Goal: Transaction & Acquisition: Purchase product/service

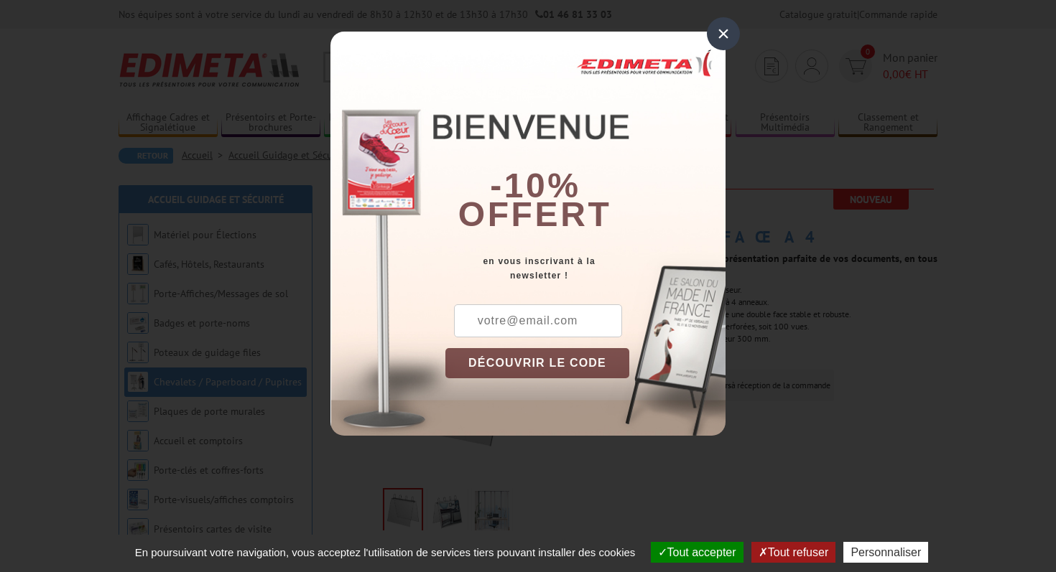
click at [725, 29] on div "×" at bounding box center [723, 33] width 33 height 33
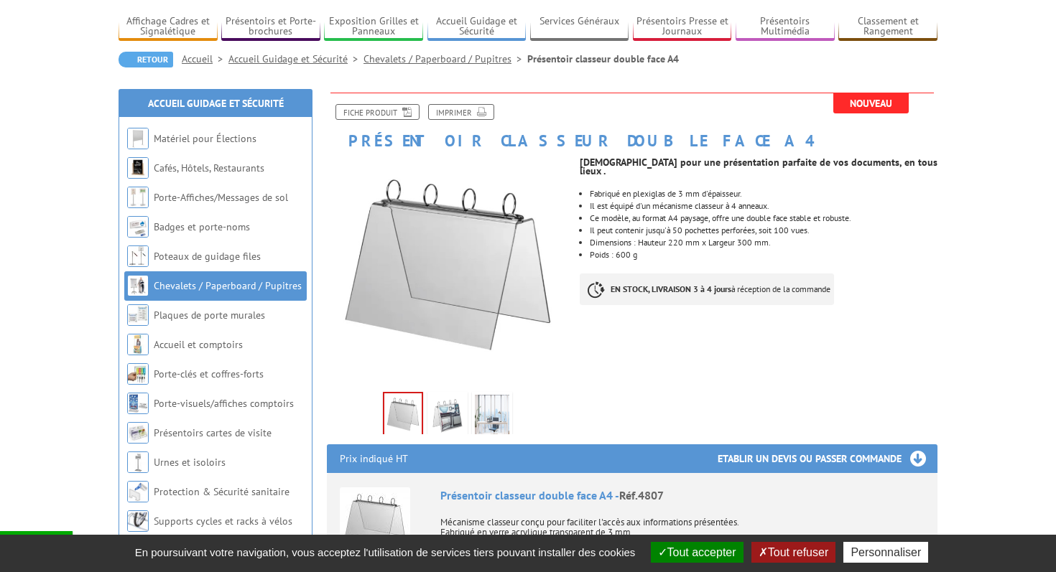
scroll to position [104, 0]
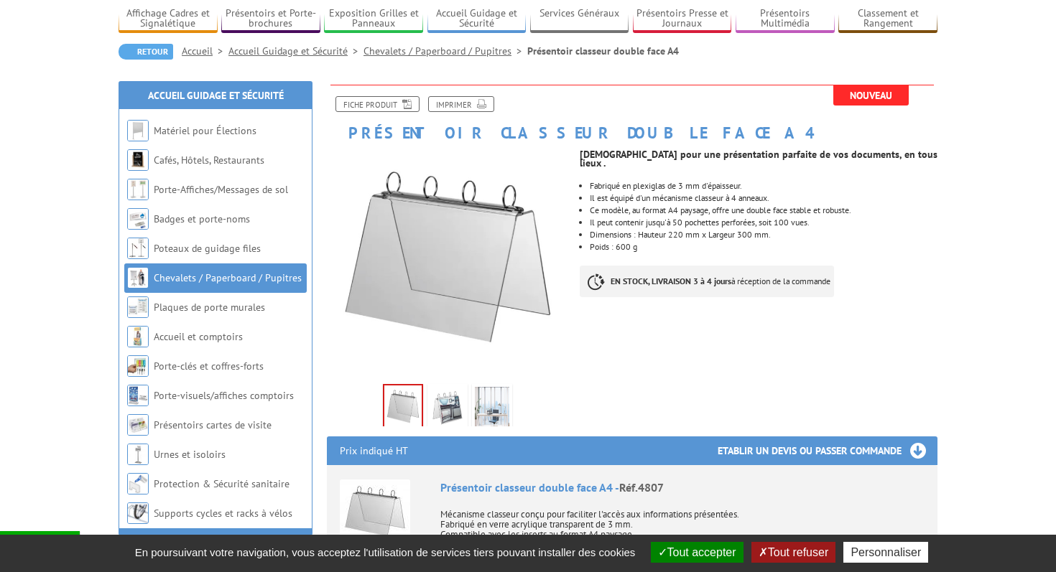
click at [498, 412] on img at bounding box center [492, 409] width 34 height 45
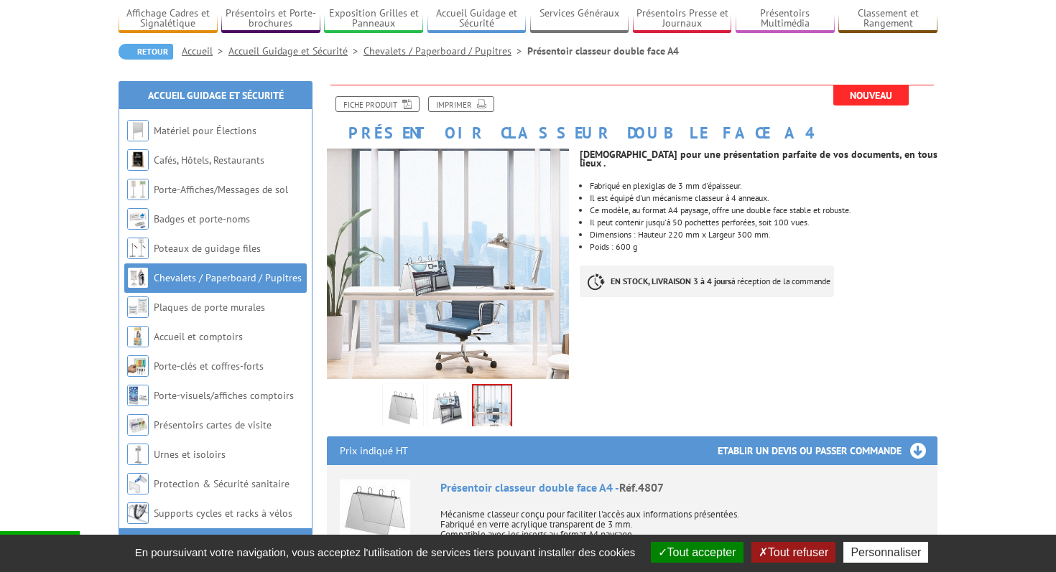
click at [446, 401] on img at bounding box center [447, 409] width 34 height 45
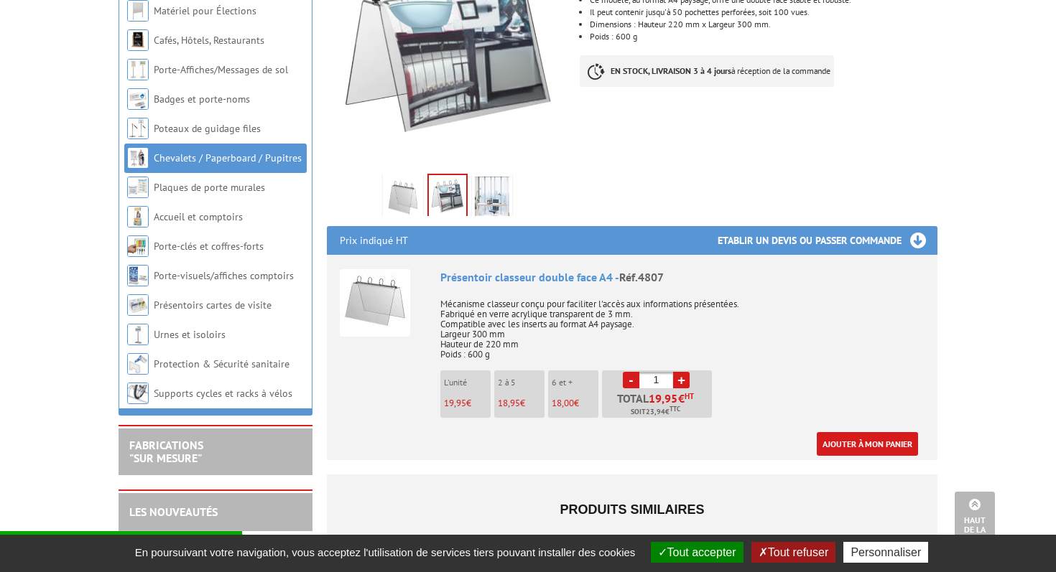
scroll to position [312, 0]
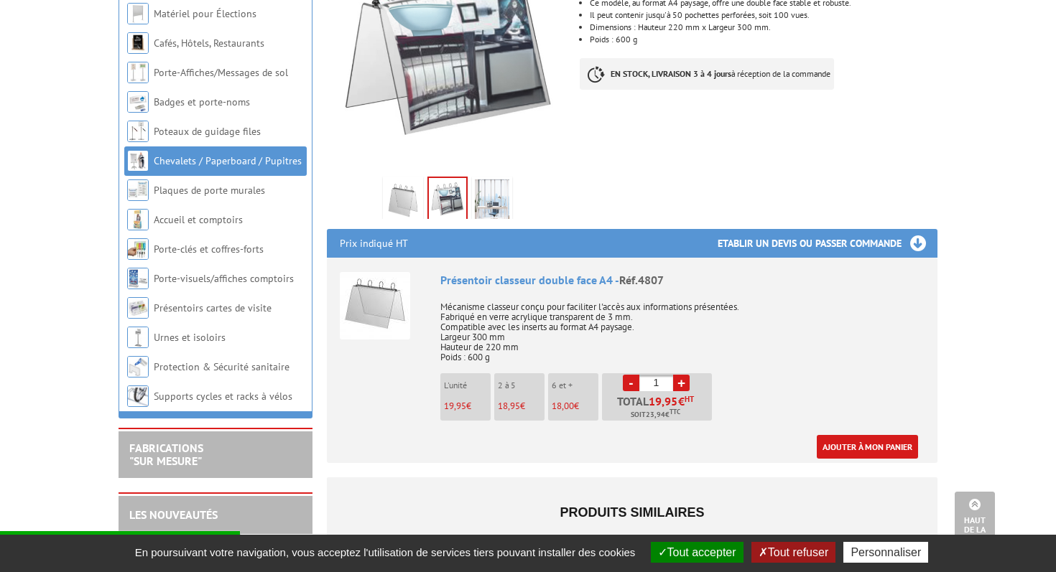
click at [685, 384] on link "+" at bounding box center [681, 383] width 17 height 17
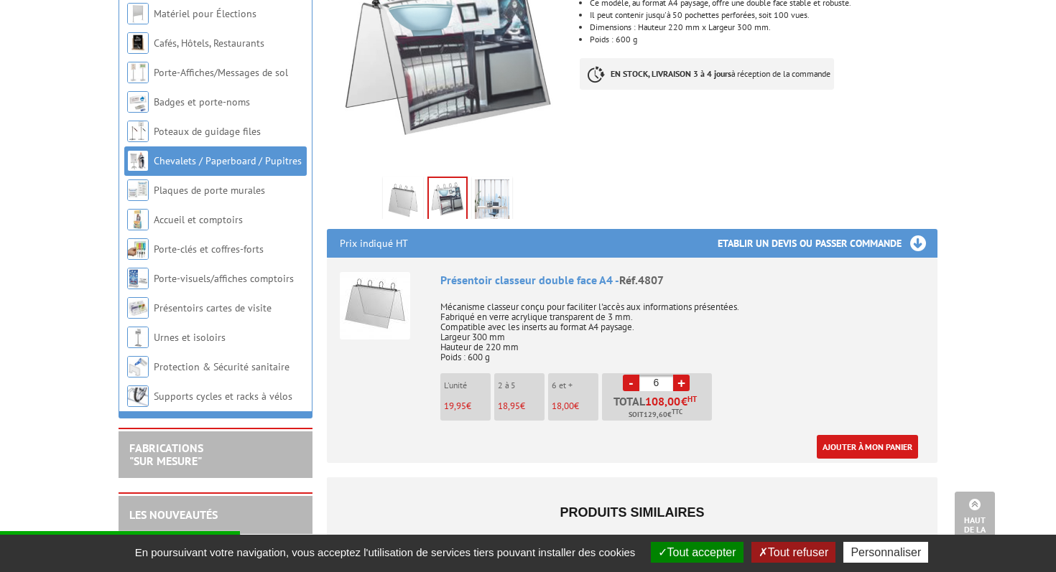
click at [684, 384] on link "+" at bounding box center [681, 383] width 17 height 17
click at [664, 381] on input "7" at bounding box center [656, 383] width 34 height 17
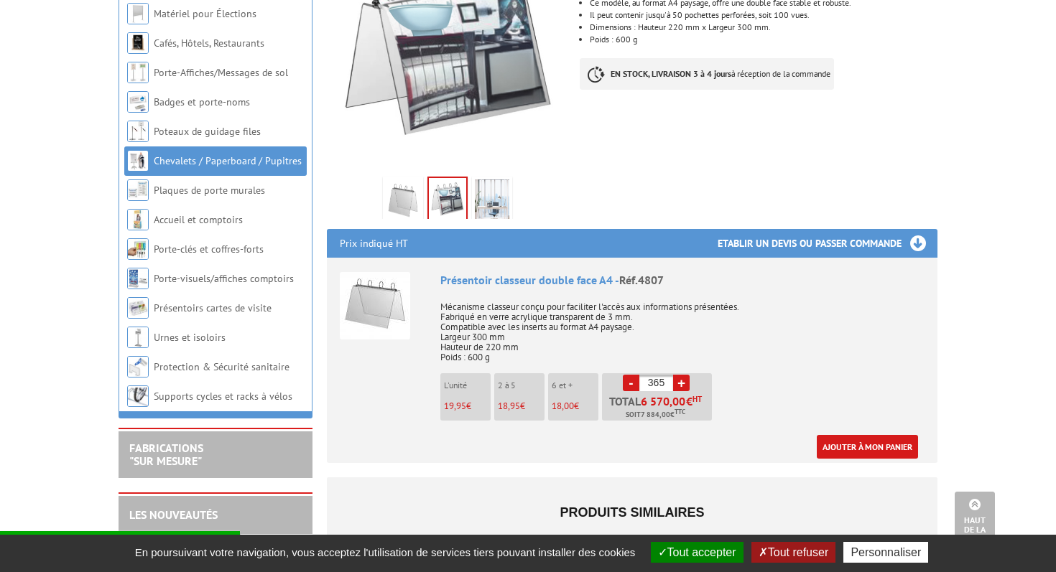
click at [788, 394] on div "Présentoir classeur double face A4 - Réf.4807 Mécanisme classeur conçu pour fac…" at bounding box center [682, 365] width 484 height 187
click at [667, 379] on input "365" at bounding box center [656, 383] width 34 height 17
click at [859, 381] on div "Présentoir classeur double face A4 - Réf.4807 Mécanisme classeur conçu pour fac…" at bounding box center [682, 365] width 484 height 187
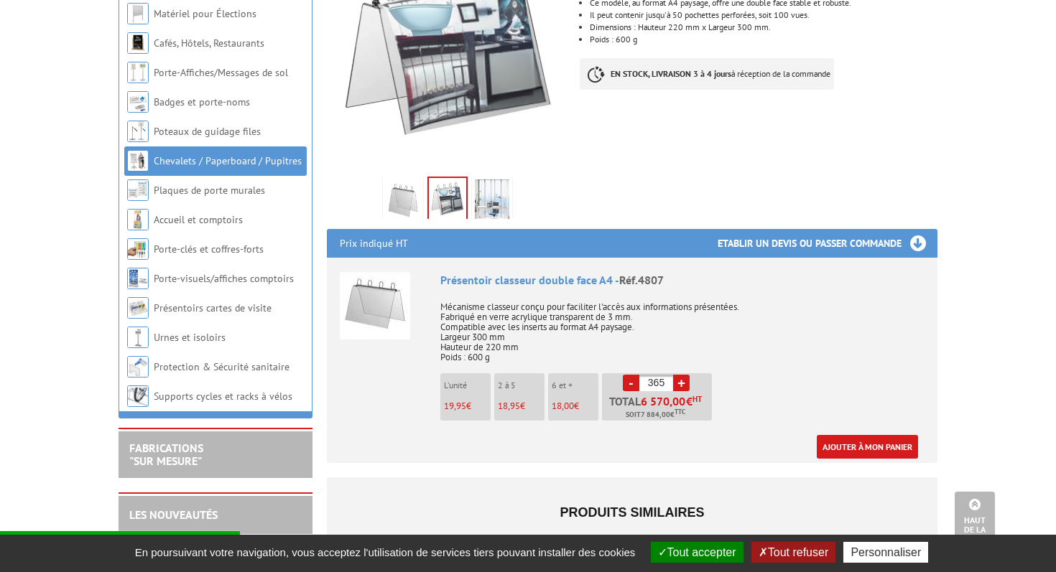
click at [682, 385] on link "+" at bounding box center [681, 383] width 17 height 17
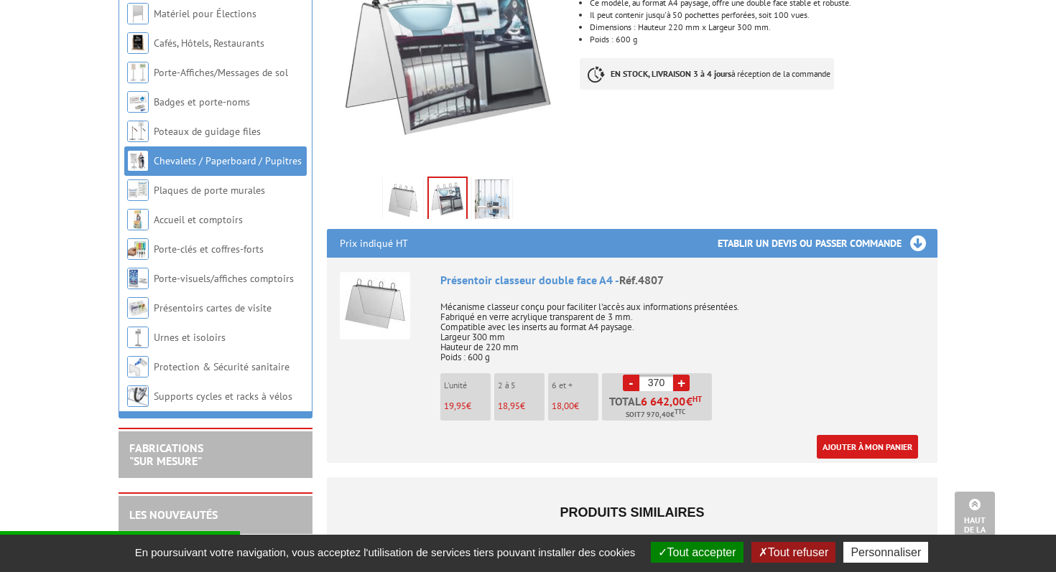
click at [682, 385] on link "+" at bounding box center [681, 383] width 17 height 17
click at [667, 383] on input "373" at bounding box center [656, 383] width 34 height 17
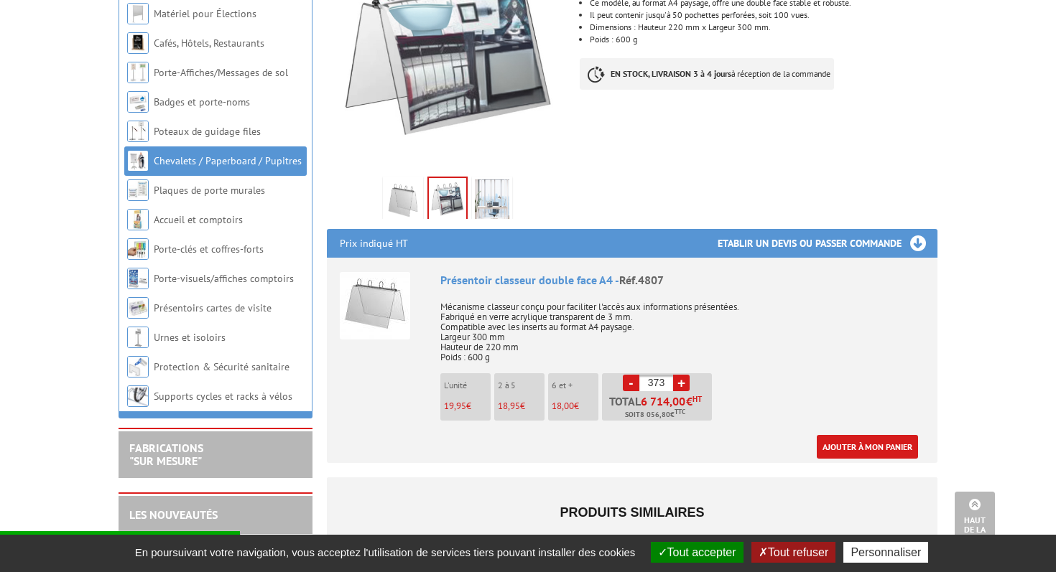
click at [667, 383] on input "373" at bounding box center [656, 383] width 34 height 17
click at [758, 379] on div "Présentoir classeur double face A4 - Réf.4807 Mécanisme classeur conçu pour fac…" at bounding box center [682, 365] width 484 height 187
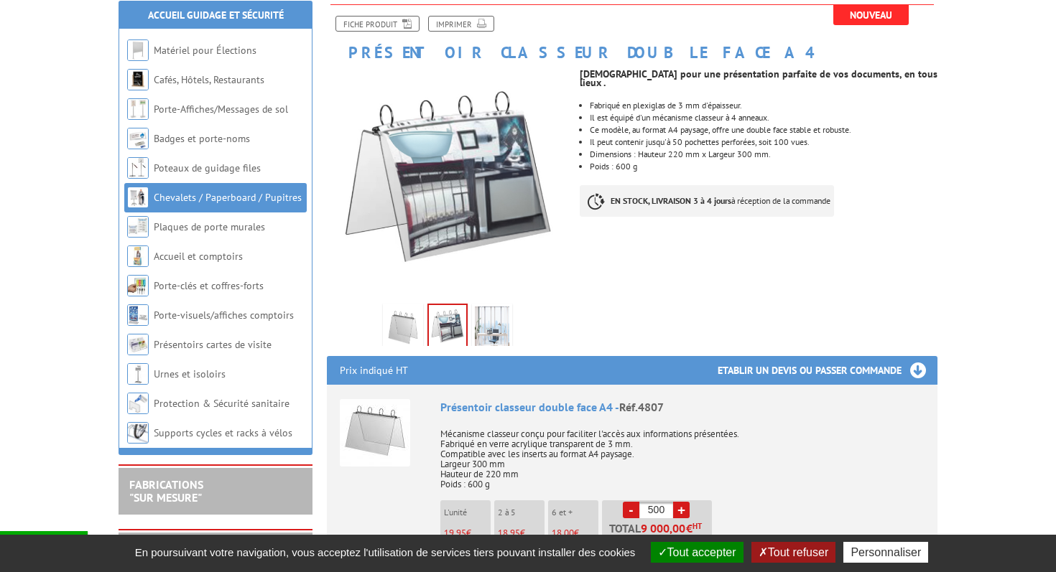
scroll to position [203, 0]
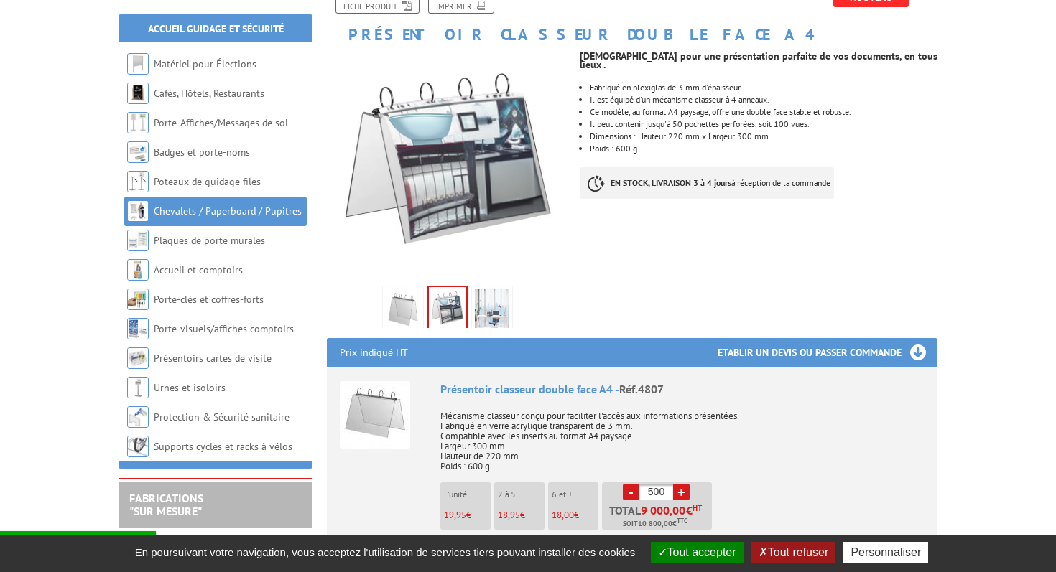
click at [631, 490] on link "-" at bounding box center [631, 492] width 17 height 17
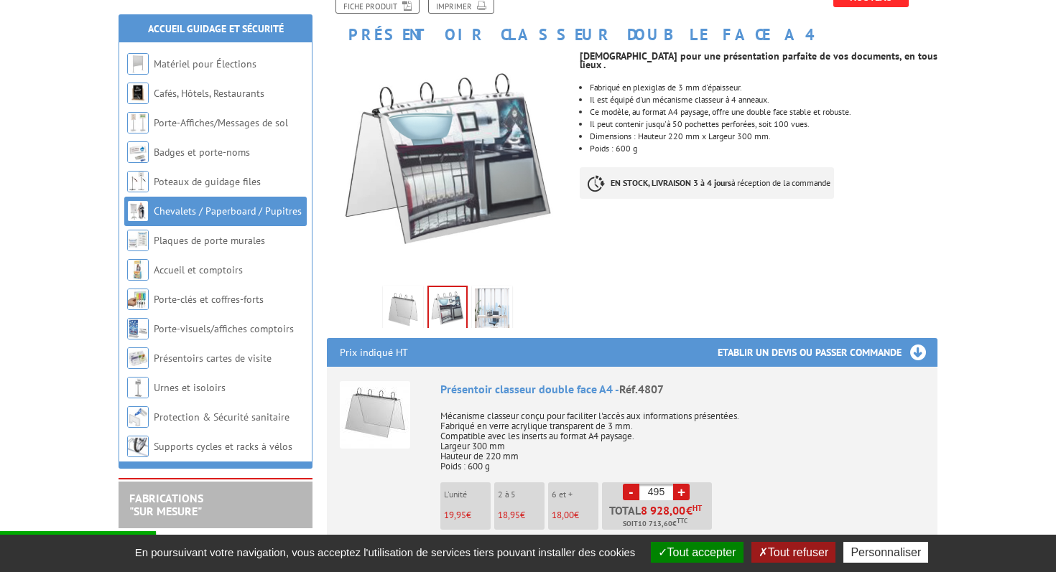
click at [631, 490] on link "-" at bounding box center [631, 492] width 17 height 17
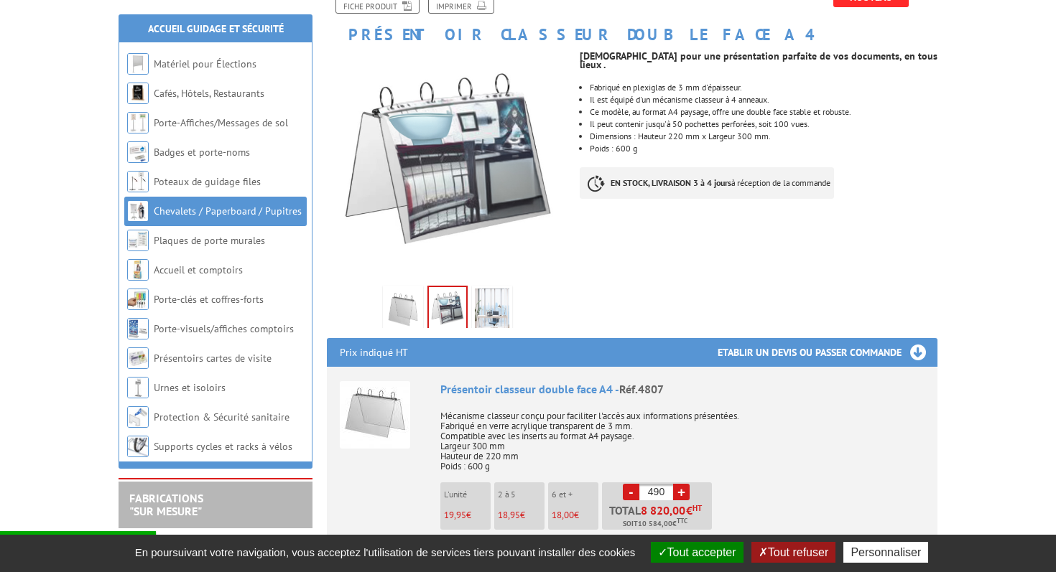
click at [631, 490] on link "-" at bounding box center [631, 492] width 17 height 17
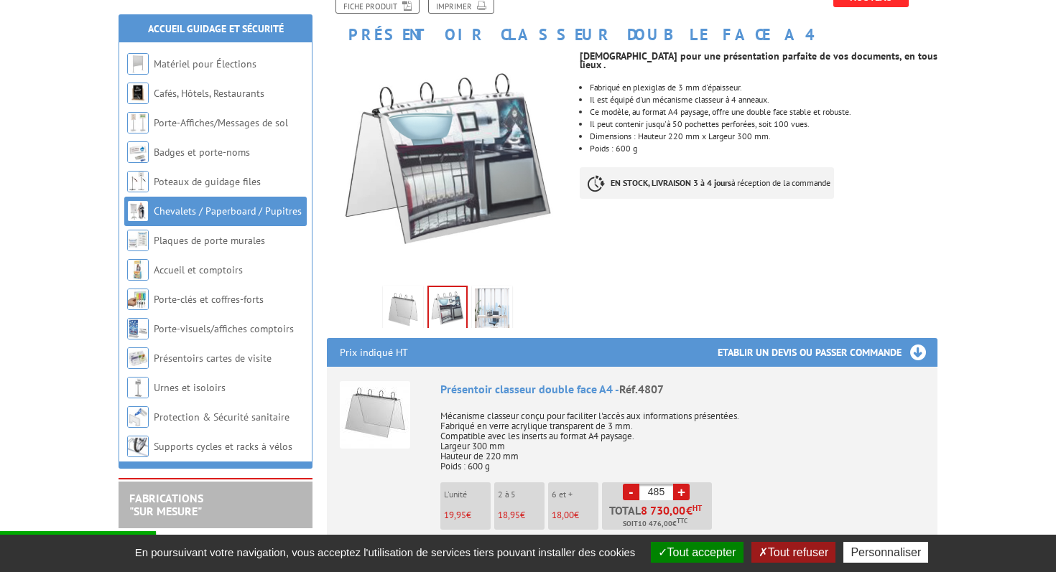
click at [631, 490] on link "-" at bounding box center [631, 492] width 17 height 17
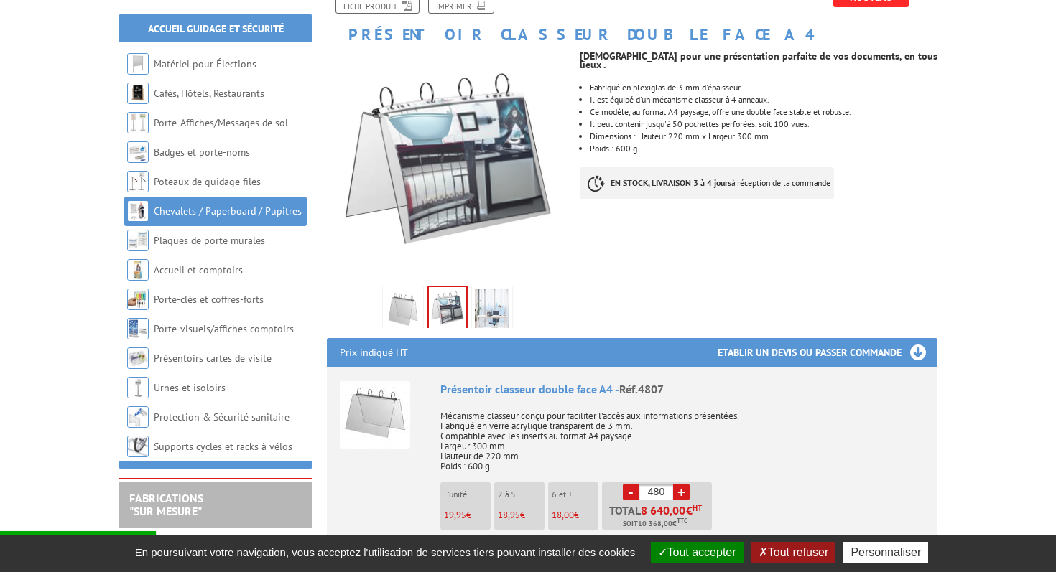
click at [631, 490] on link "-" at bounding box center [631, 492] width 17 height 17
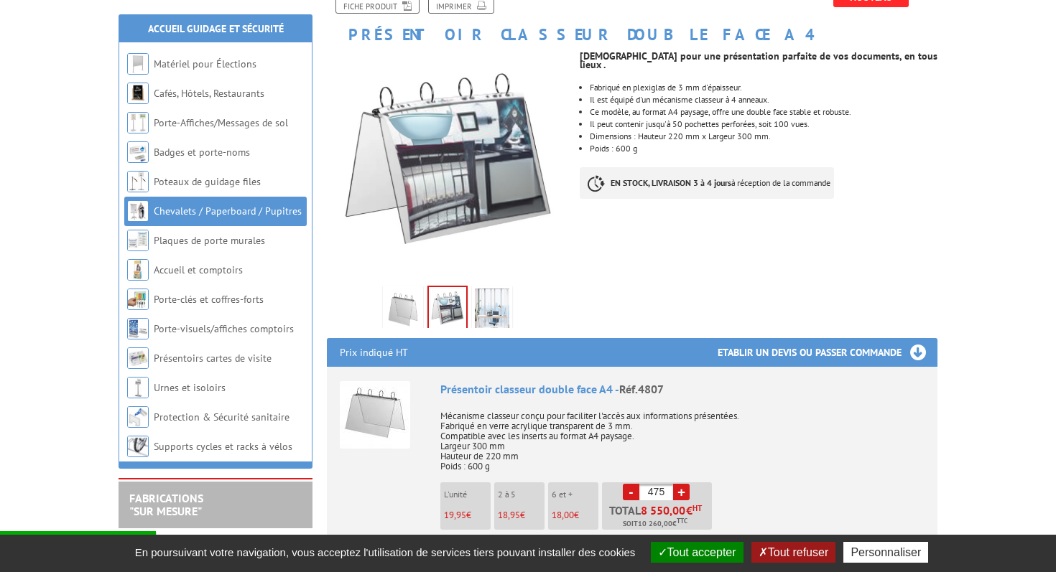
click at [631, 490] on link "-" at bounding box center [631, 492] width 17 height 17
type input "474"
